Goal: Download file/media

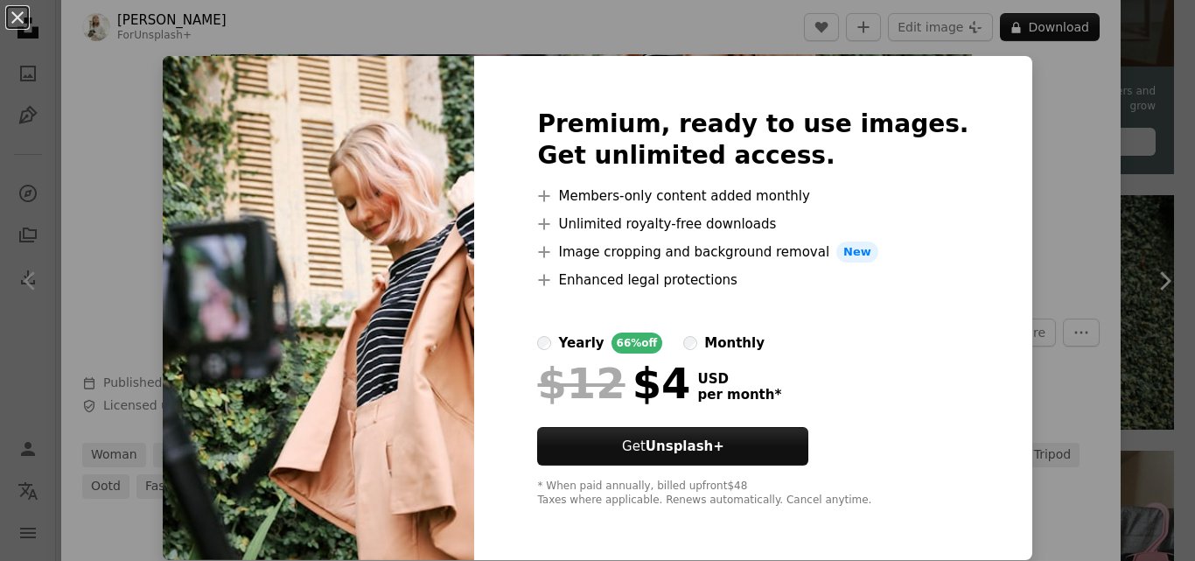
scroll to position [1, 0]
click at [1016, 105] on div "An X shape Premium, ready to use images. Get unlimited access. A plus sign Memb…" at bounding box center [597, 280] width 1195 height 561
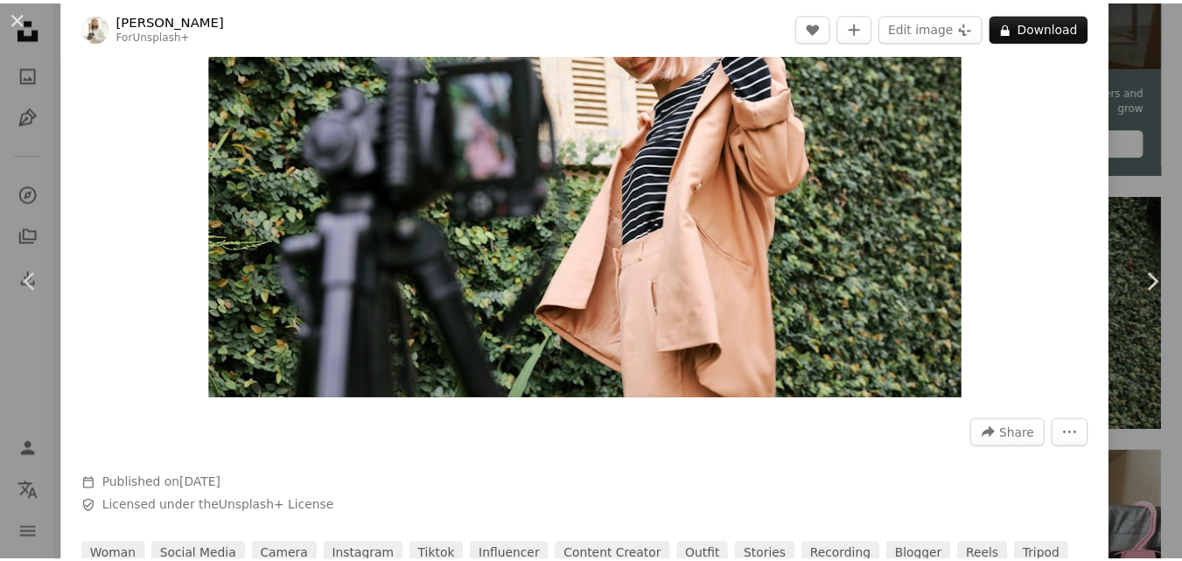
scroll to position [112, 0]
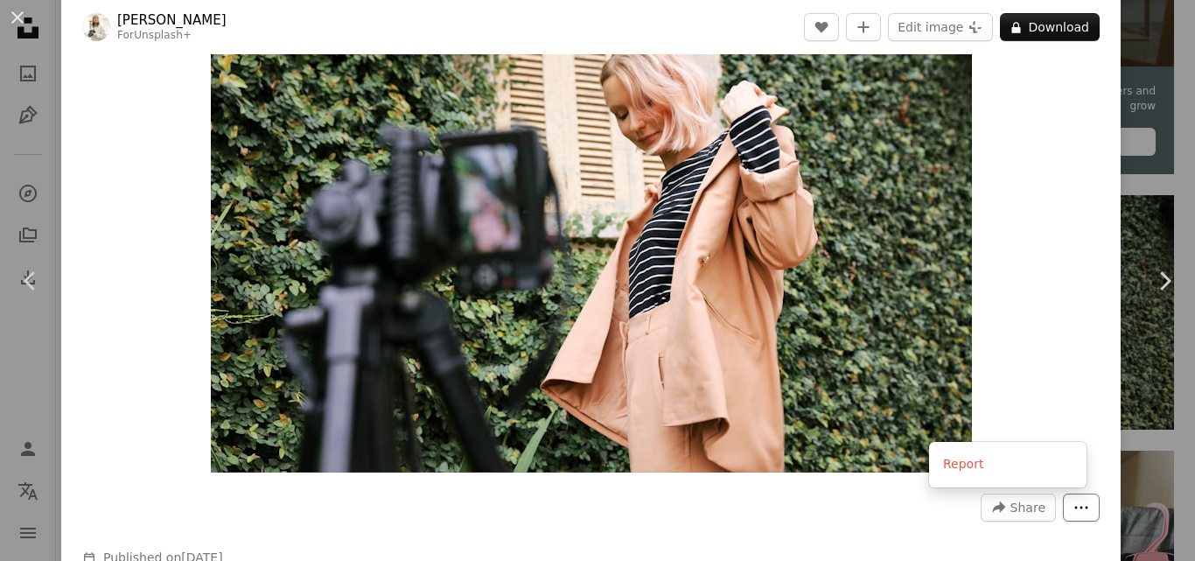
drag, startPoint x: 554, startPoint y: 171, endPoint x: 1068, endPoint y: 512, distance: 617.4
click at [1074, 512] on icon "More Actions" at bounding box center [1082, 508] width 16 height 16
click at [795, 376] on dialog "An X shape Chevron left Chevron right [PERSON_NAME] For Unsplash+ A heart A plu…" at bounding box center [597, 280] width 1195 height 561
drag, startPoint x: 15, startPoint y: 17, endPoint x: 25, endPoint y: 25, distance: 13.7
click at [14, 17] on button "An X shape" at bounding box center [17, 17] width 21 height 21
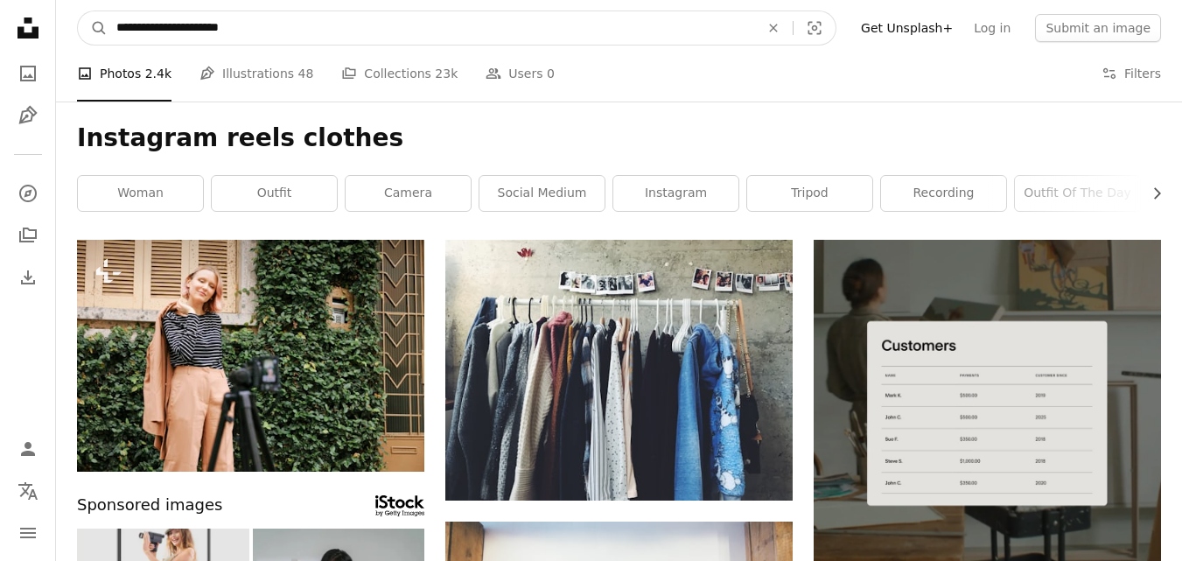
drag, startPoint x: 283, startPoint y: 33, endPoint x: 195, endPoint y: 42, distance: 87.9
click at [198, 42] on input "**********" at bounding box center [431, 27] width 647 height 33
type input "**********"
click at [78, 11] on button "A magnifying glass" at bounding box center [93, 27] width 30 height 33
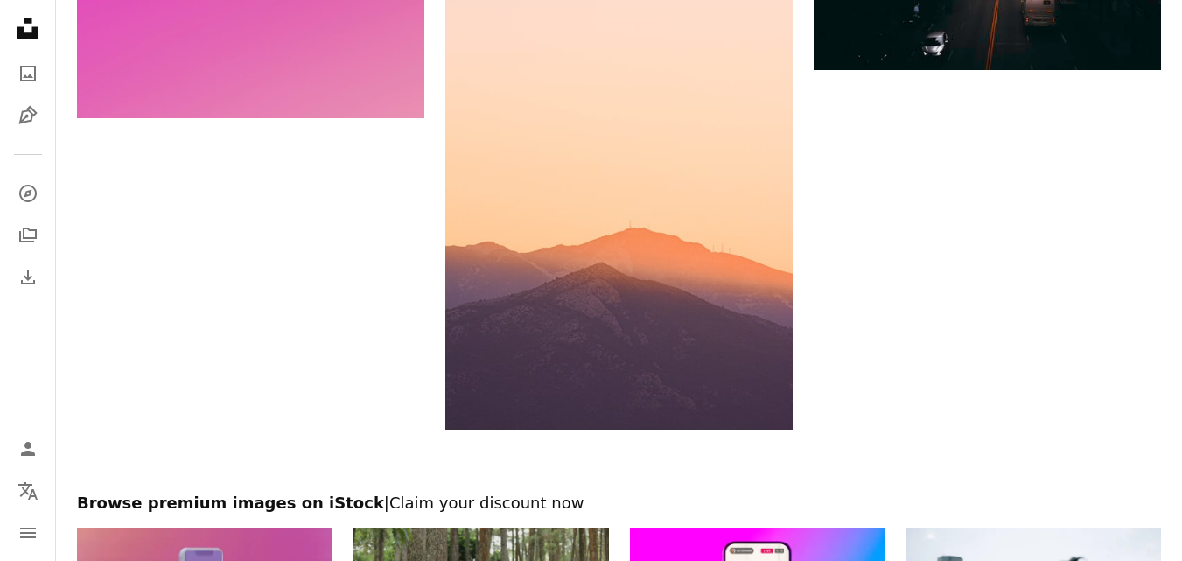
scroll to position [4113, 0]
